Goal: Task Accomplishment & Management: Use online tool/utility

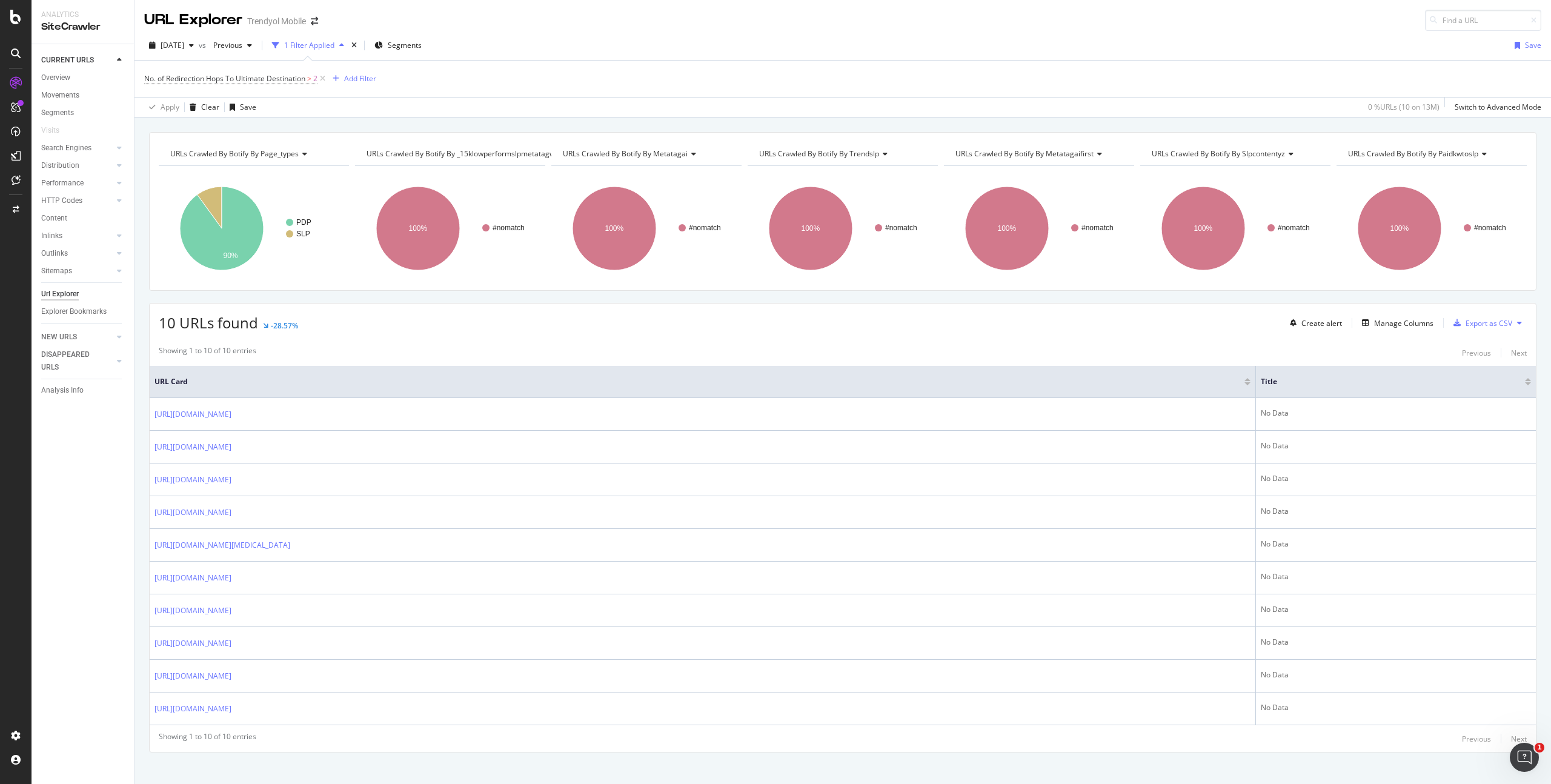
click at [474, 76] on div "No. of Redirection Hops To Ultimate Destination > 2 Add Filter" at bounding box center [842, 78] width 1397 height 37
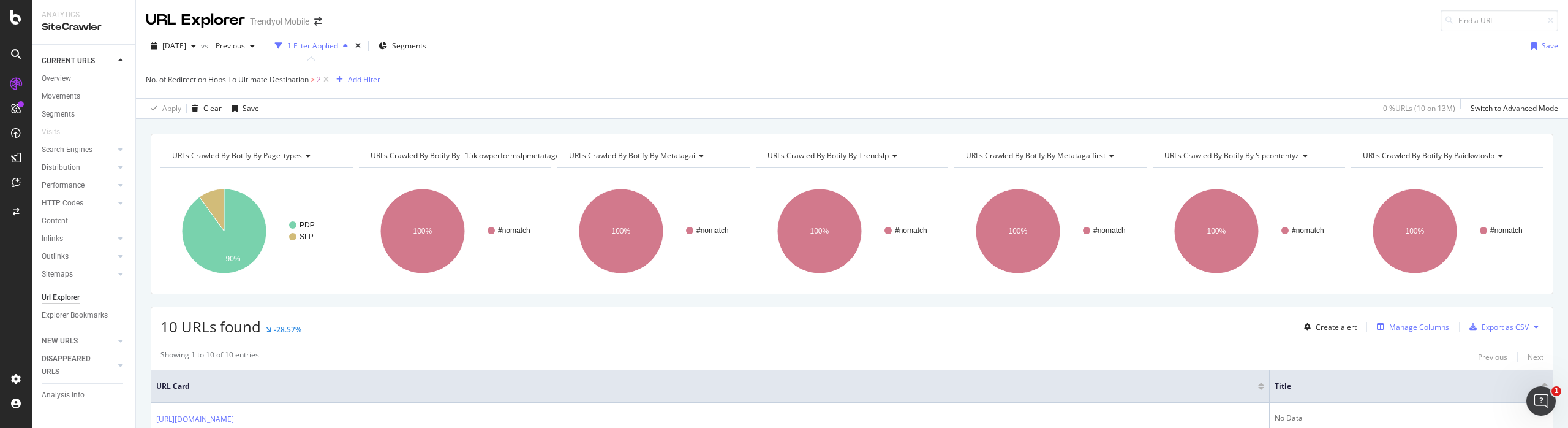
click at [1416, 329] on div "Manage Columns" at bounding box center [1419, 327] width 60 height 10
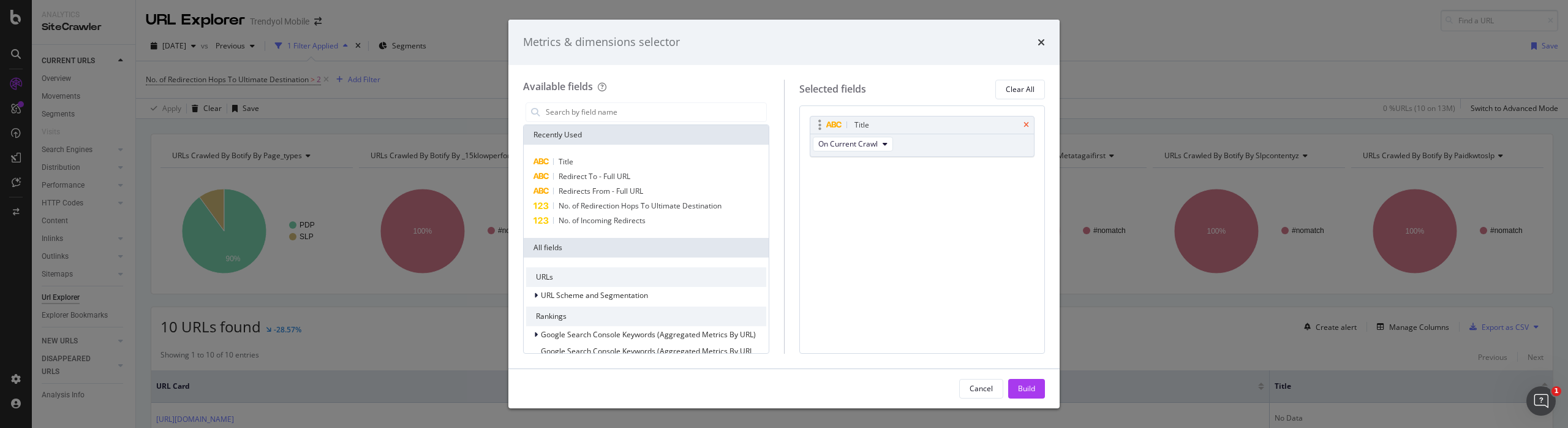
click at [1027, 123] on icon "times" at bounding box center [1026, 125] width 5 height 7
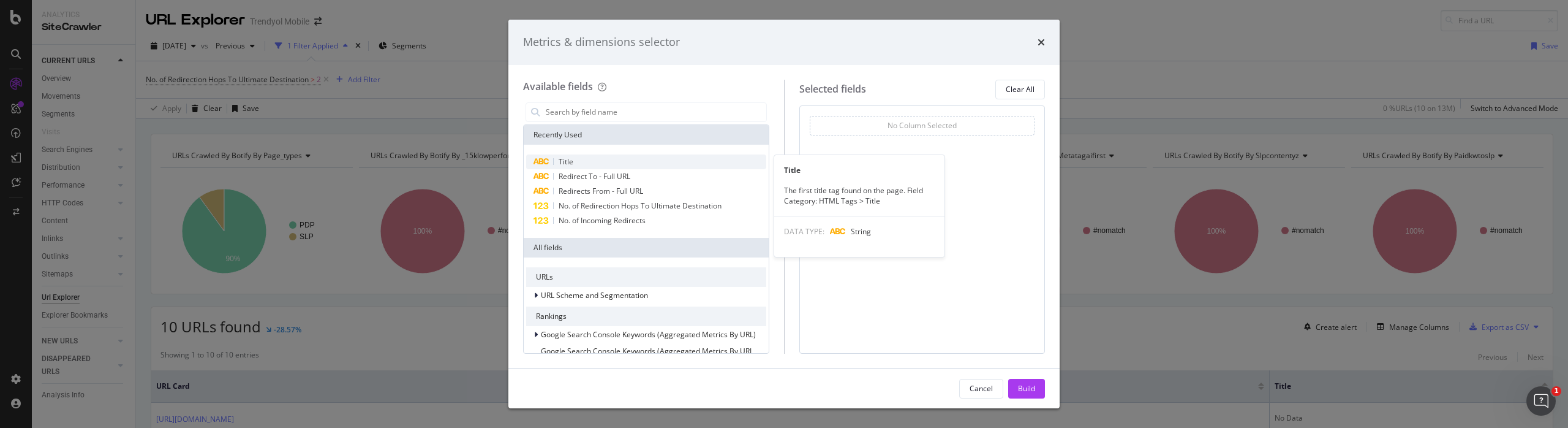
click at [609, 159] on div "Title" at bounding box center [646, 161] width 240 height 15
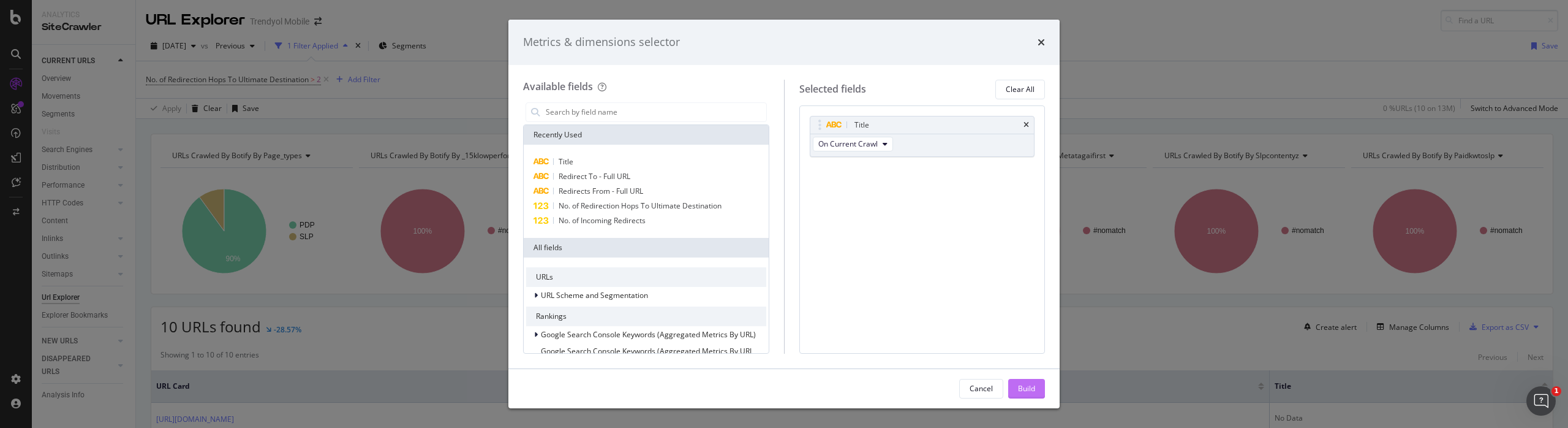
click at [1028, 386] on div "Build" at bounding box center [1026, 388] width 17 height 10
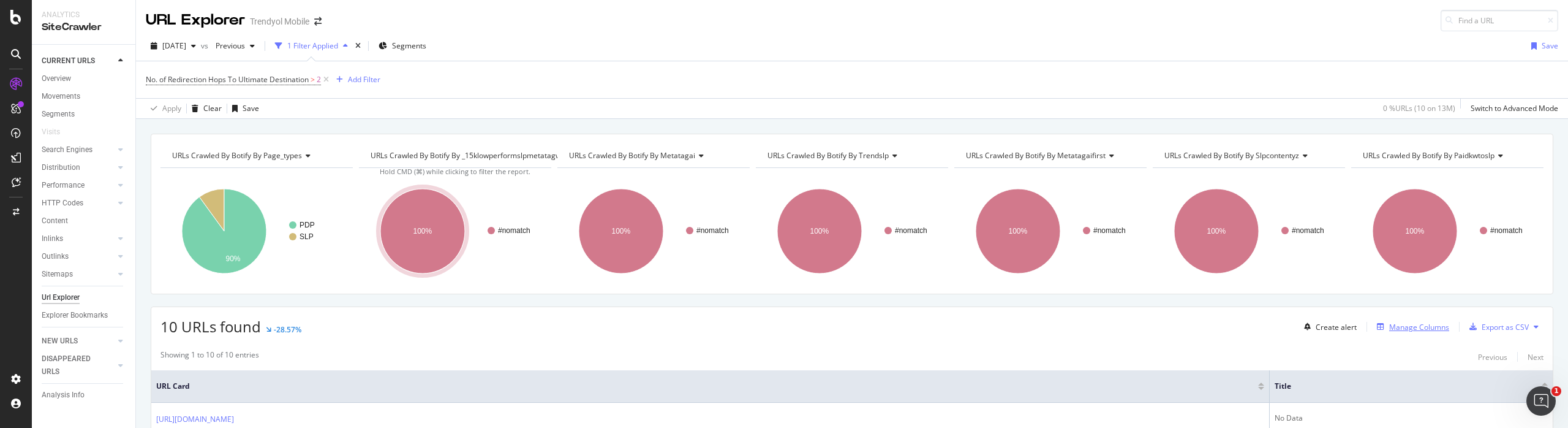
click at [1420, 325] on div "Manage Columns" at bounding box center [1419, 327] width 60 height 10
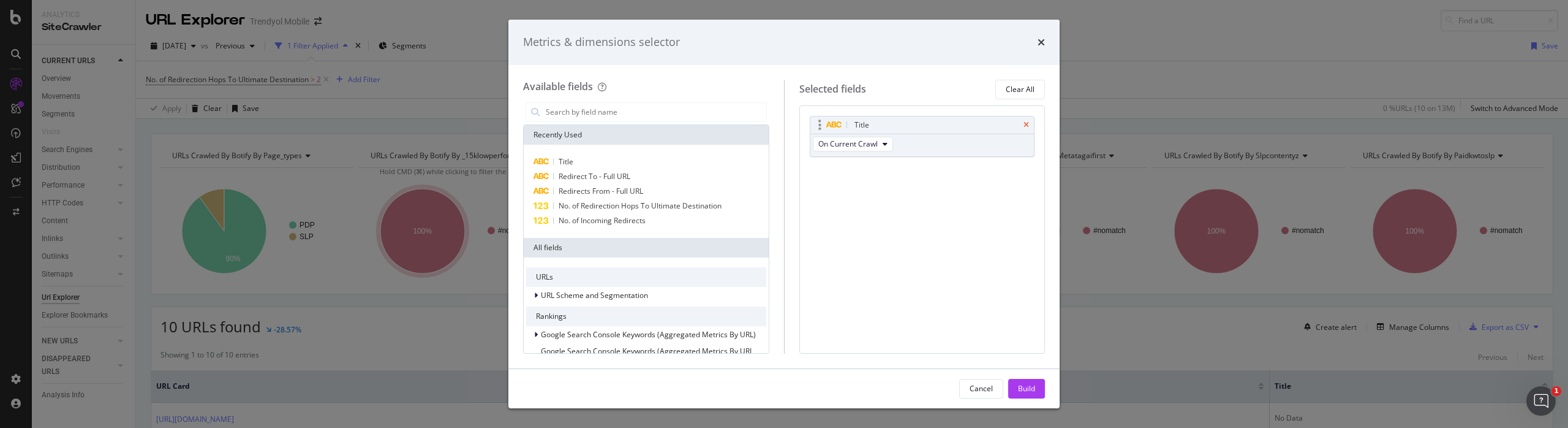
click at [1027, 126] on icon "times" at bounding box center [1026, 125] width 5 height 7
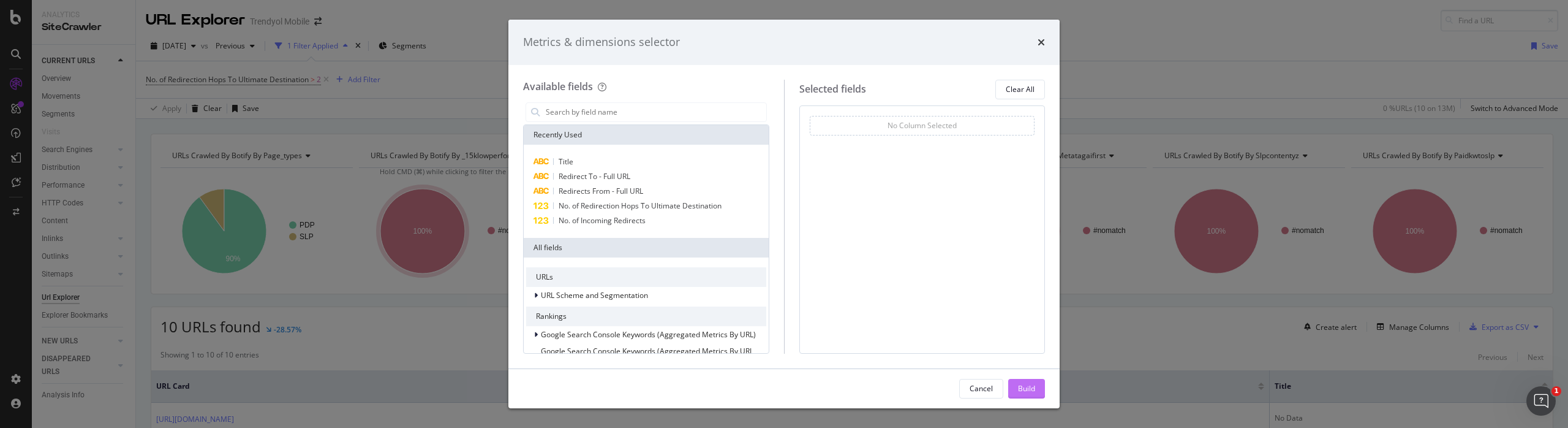
click at [1021, 388] on div "Build" at bounding box center [1026, 388] width 17 height 10
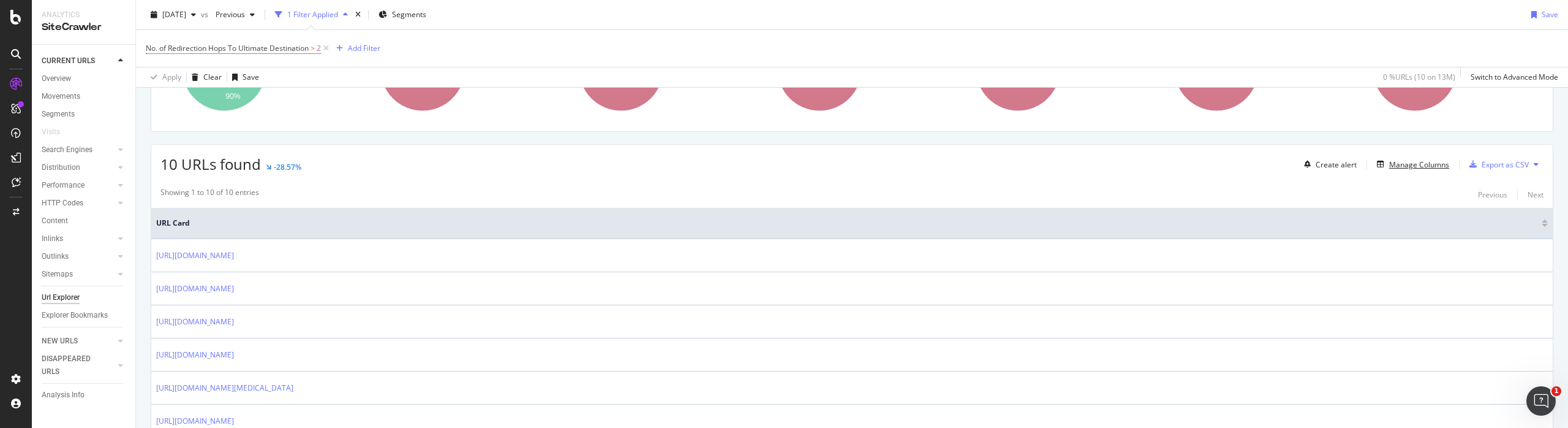
scroll to position [143, 0]
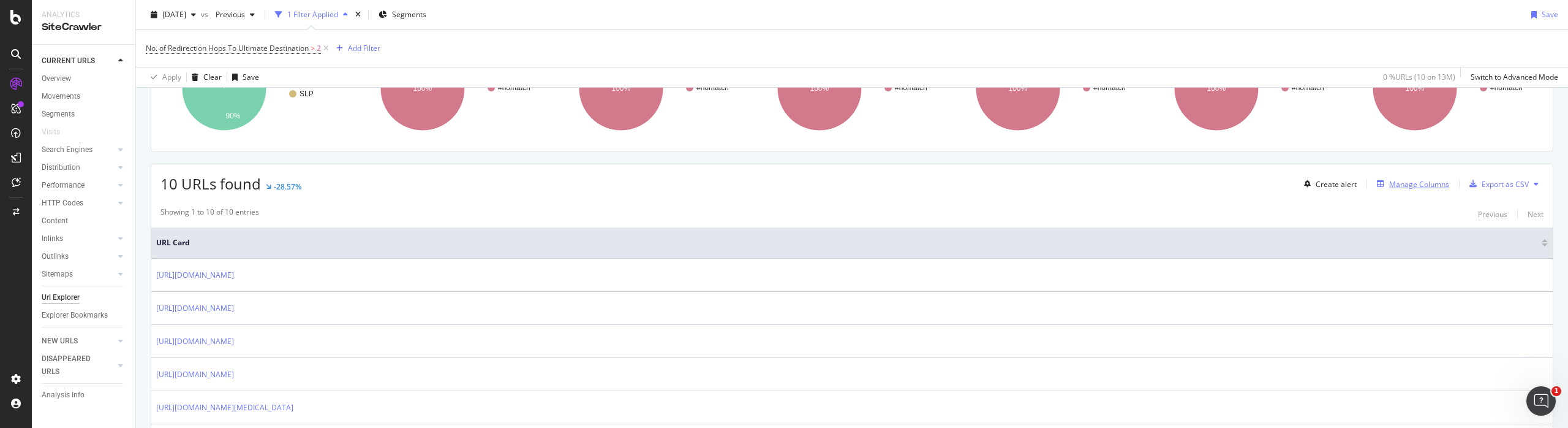
click at [1411, 185] on div "Manage Columns" at bounding box center [1419, 184] width 60 height 10
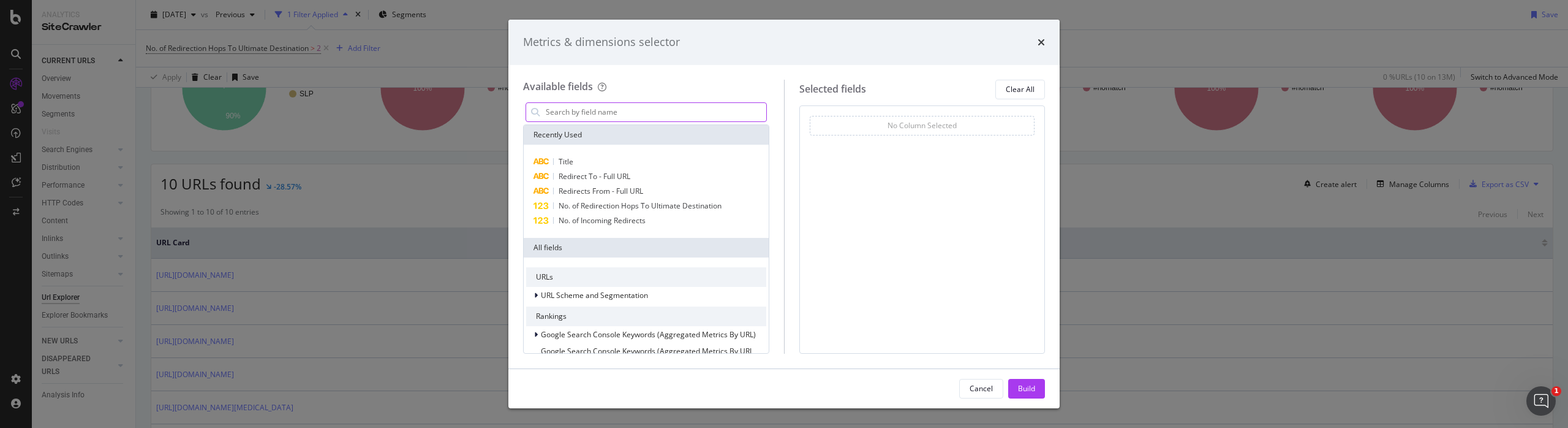
click at [657, 111] on input "modal" at bounding box center [655, 112] width 222 height 18
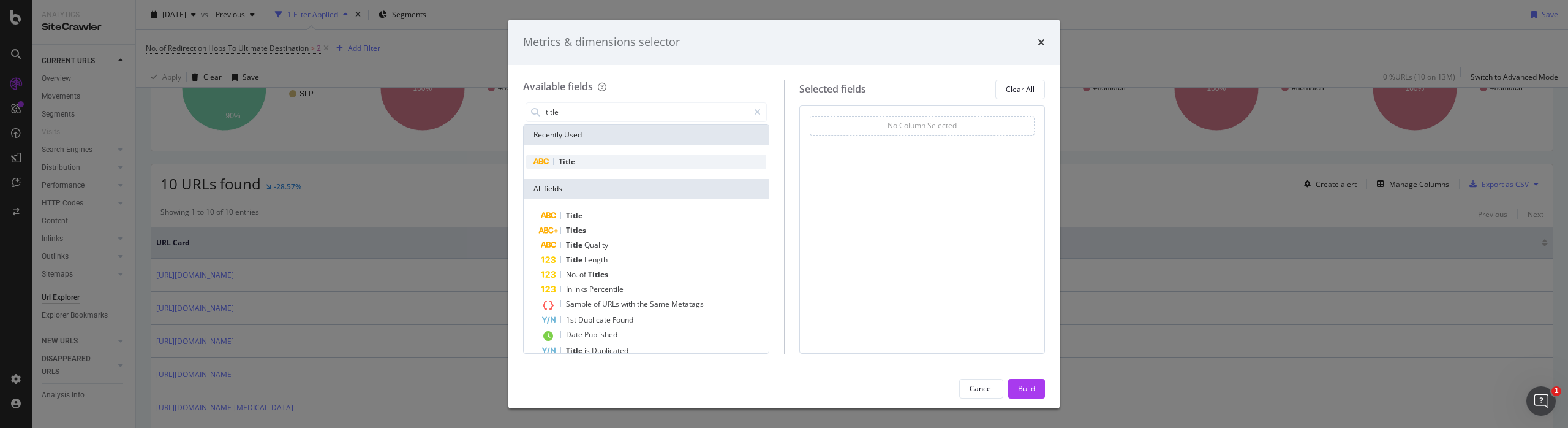
type input "title"
click at [617, 156] on div "Title" at bounding box center [646, 161] width 240 height 15
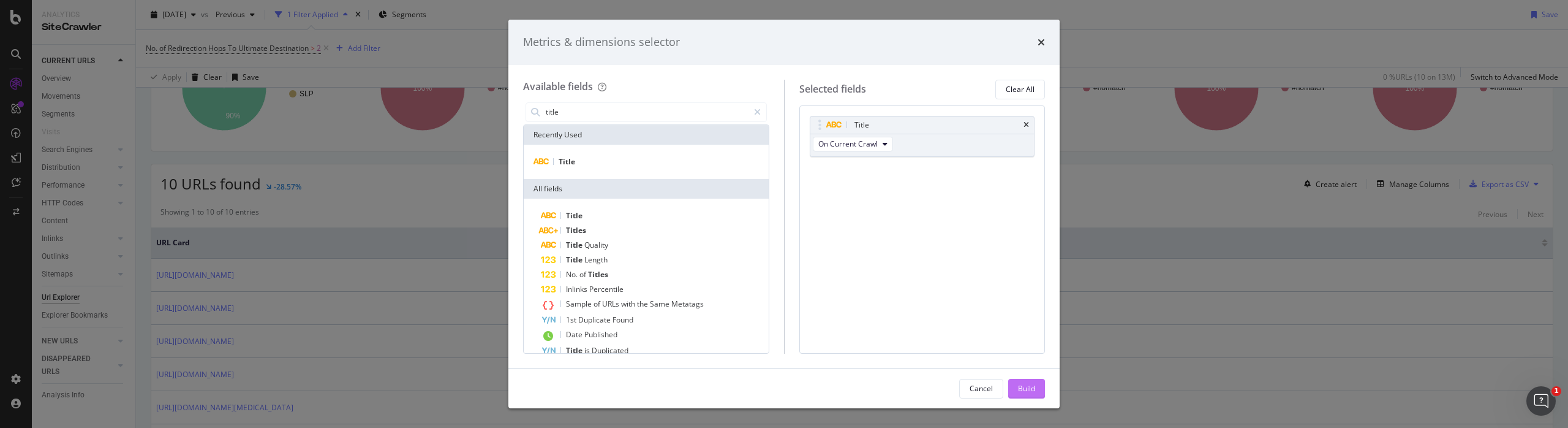
click at [1038, 388] on button "Build" at bounding box center [1026, 388] width 37 height 20
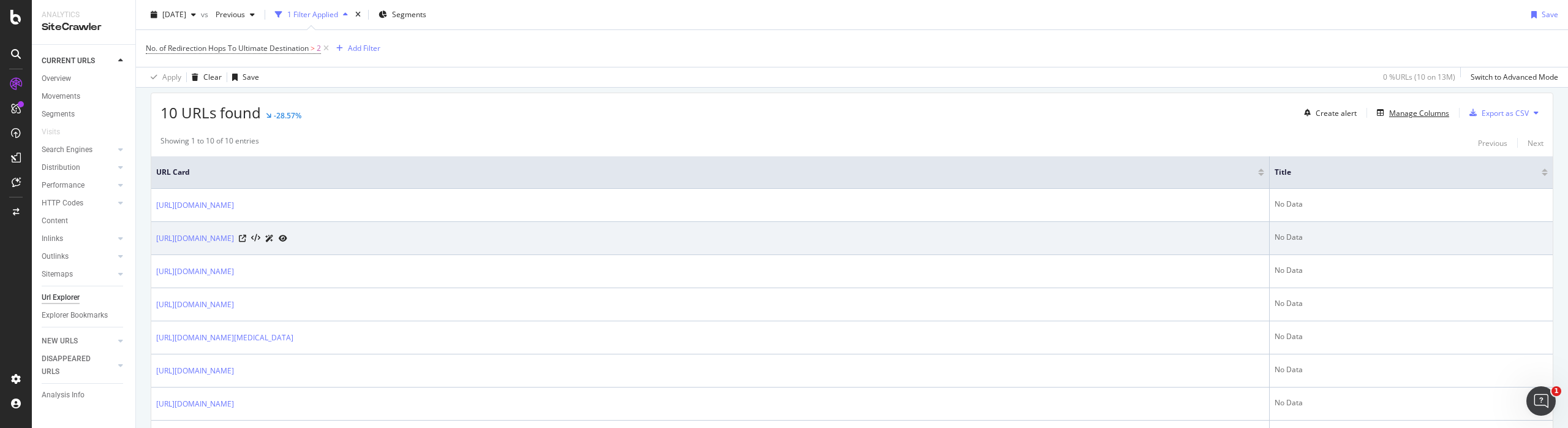
scroll to position [154, 0]
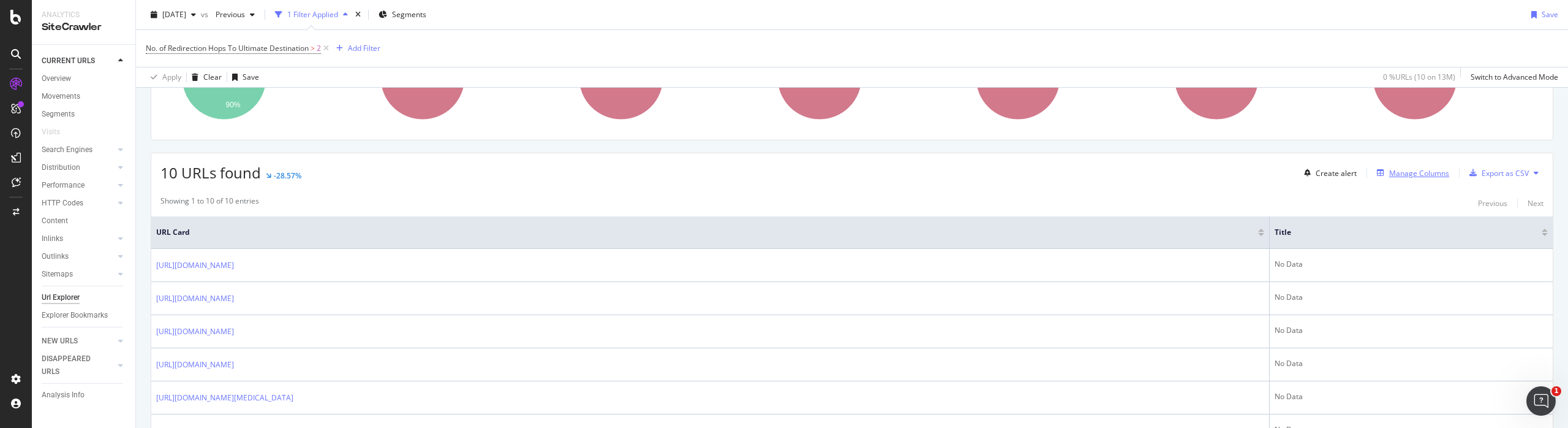
click at [1432, 170] on div "Manage Columns" at bounding box center [1419, 173] width 60 height 10
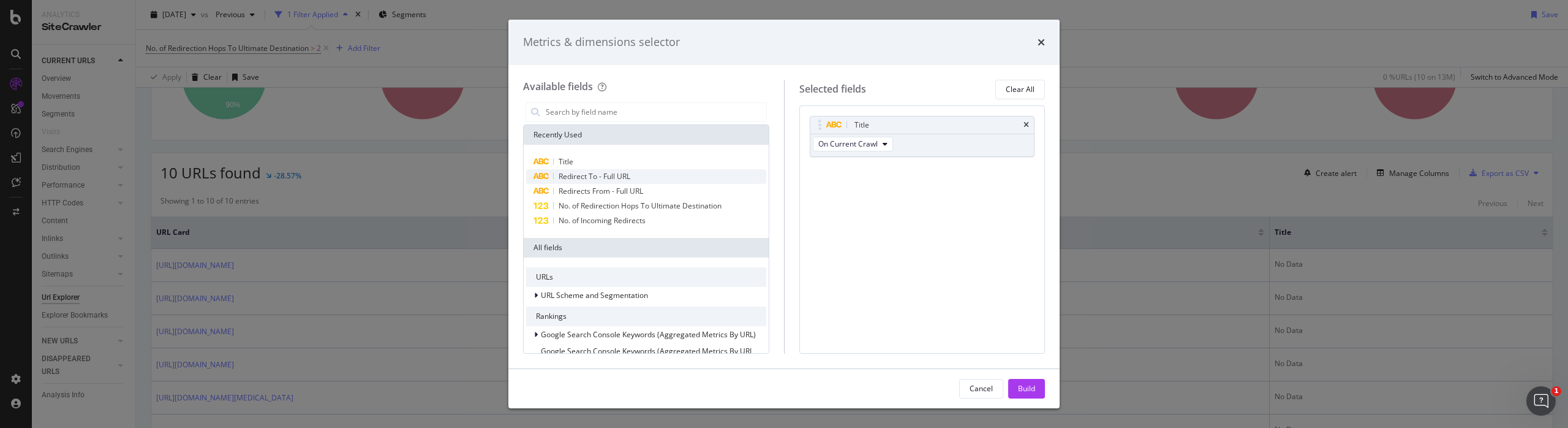
click at [611, 176] on span "Redirect To - Full URL" at bounding box center [595, 176] width 71 height 10
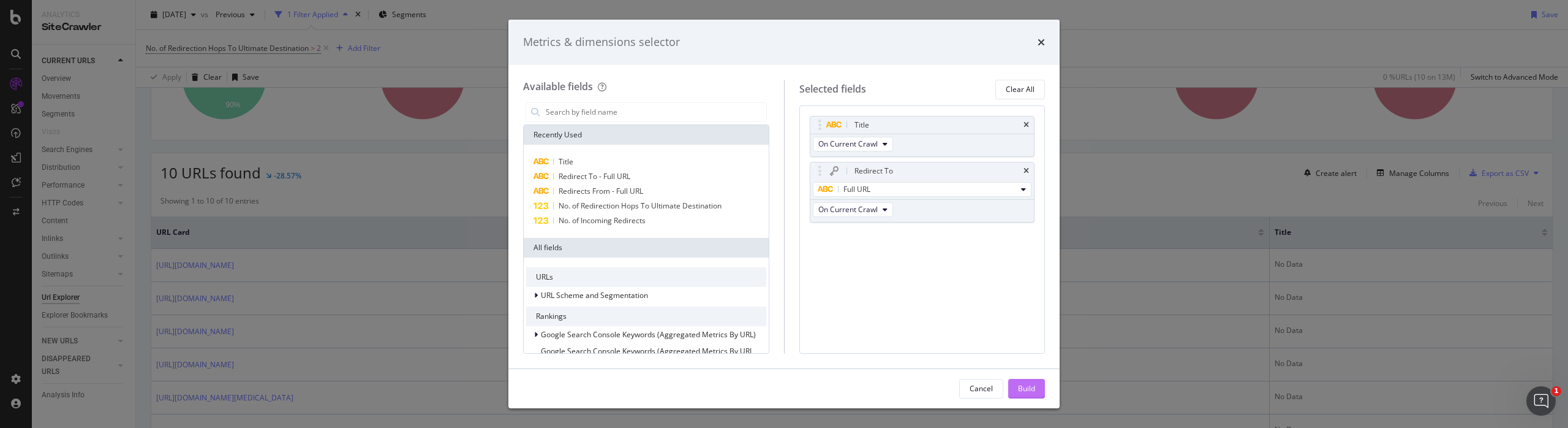
click at [1020, 388] on div "Build" at bounding box center [1026, 388] width 17 height 10
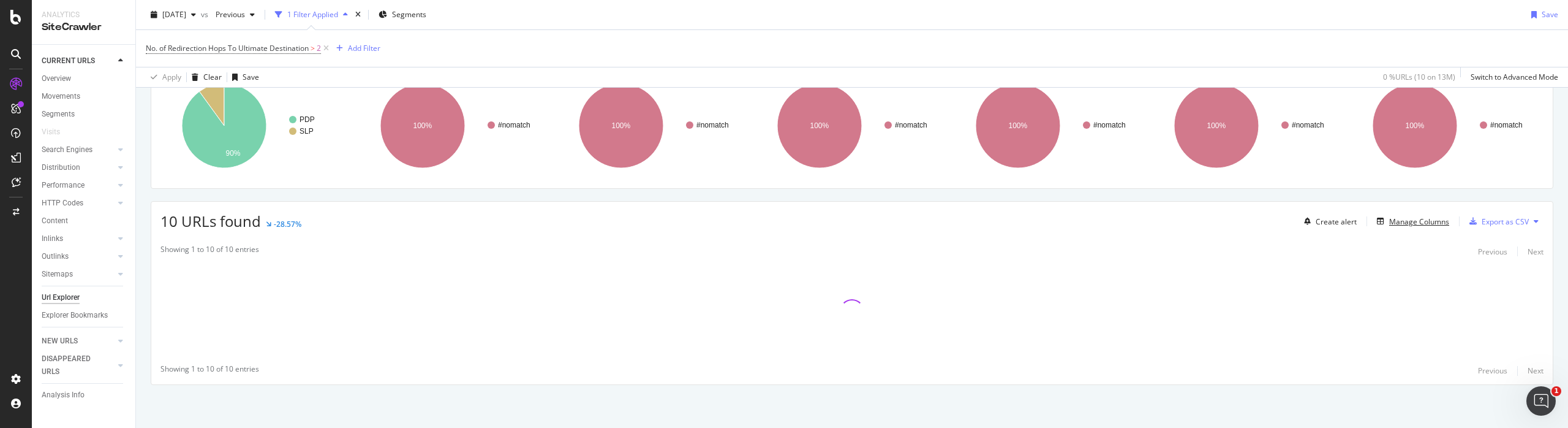
scroll to position [105, 0]
